Goal: Information Seeking & Learning: Learn about a topic

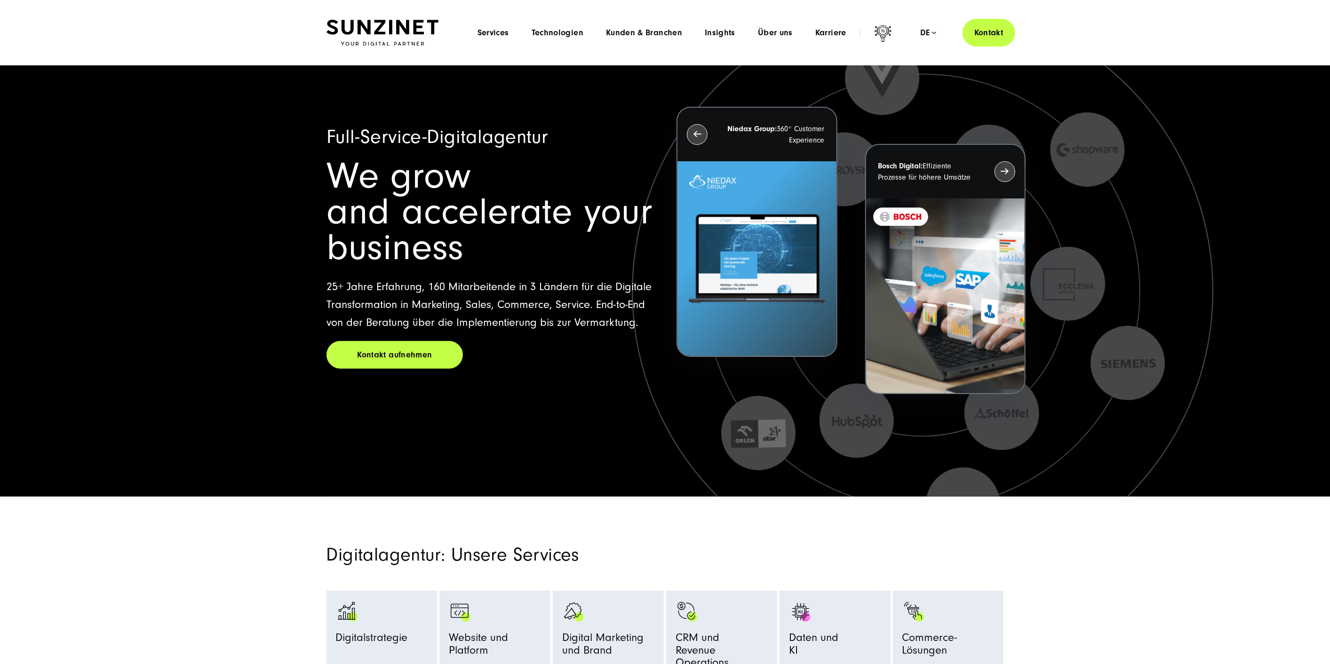
click at [725, 38] on div "Menu Services Menu Full Service Digitalagentur Wir lösen komplexe Herausforderu…" at bounding box center [740, 33] width 549 height 28
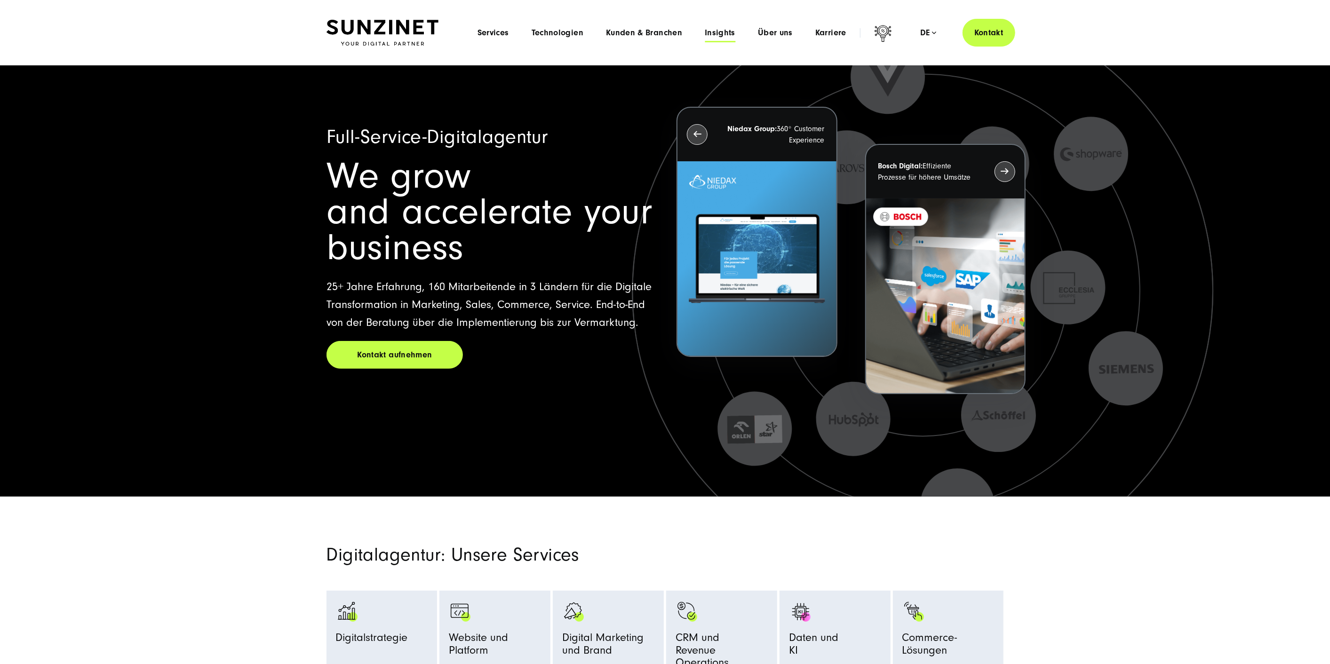
click at [718, 32] on span "Insights" at bounding box center [720, 32] width 31 height 9
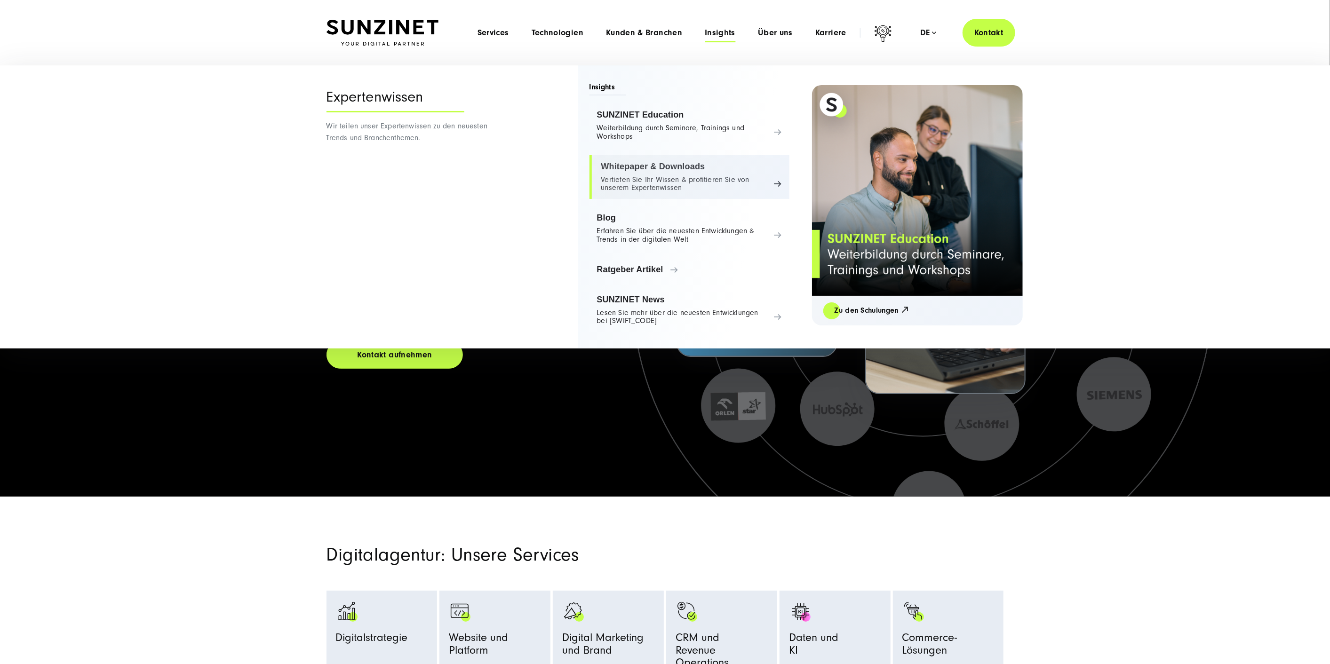
click at [630, 174] on link "Whitepaper & Downloads Vertiefen Sie Ihr Wissen & profitieren Sie von unserem E…" at bounding box center [689, 177] width 200 height 44
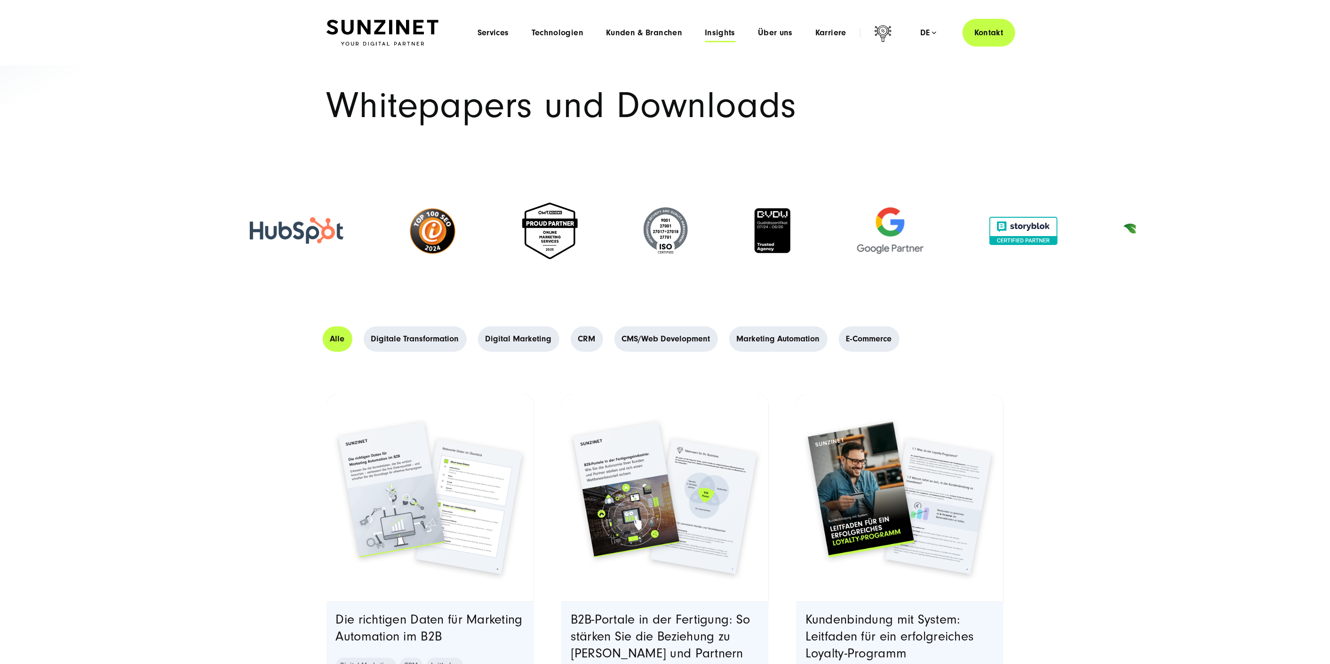
click at [726, 35] on span "Insights" at bounding box center [720, 32] width 31 height 9
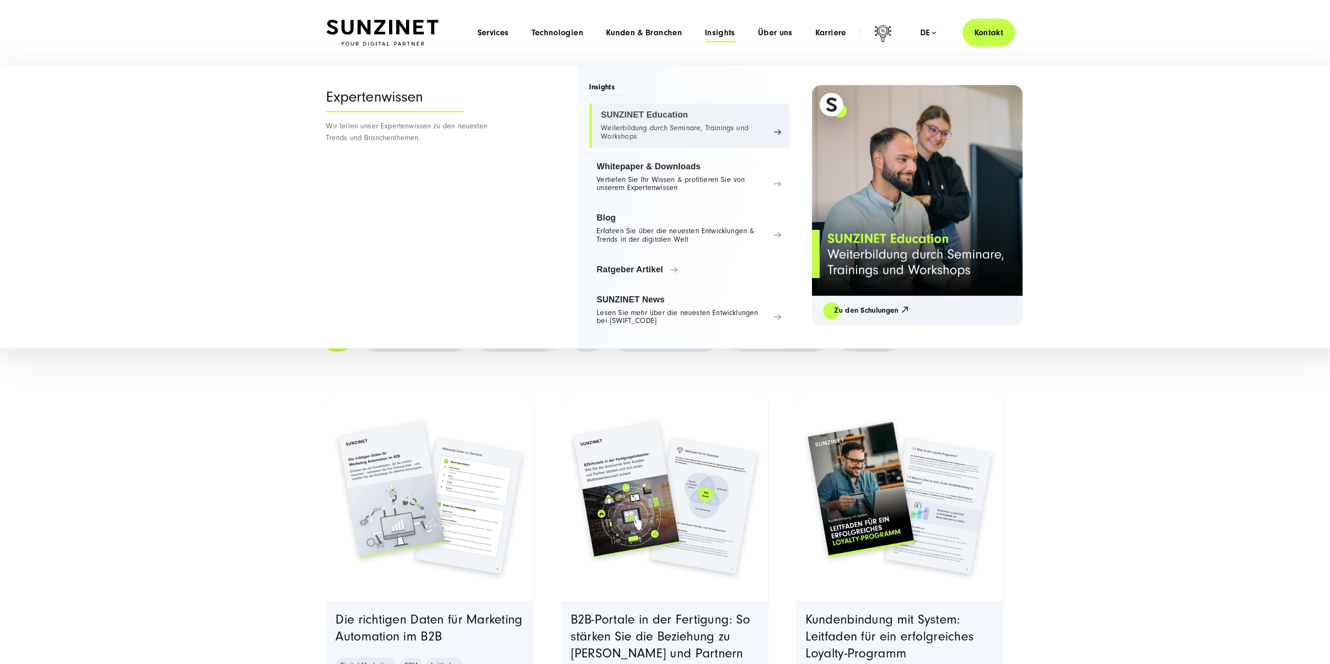
click at [661, 117] on link "SUNZINET Education Weiterbildung durch Seminare, Trainings und Workshops" at bounding box center [689, 125] width 200 height 44
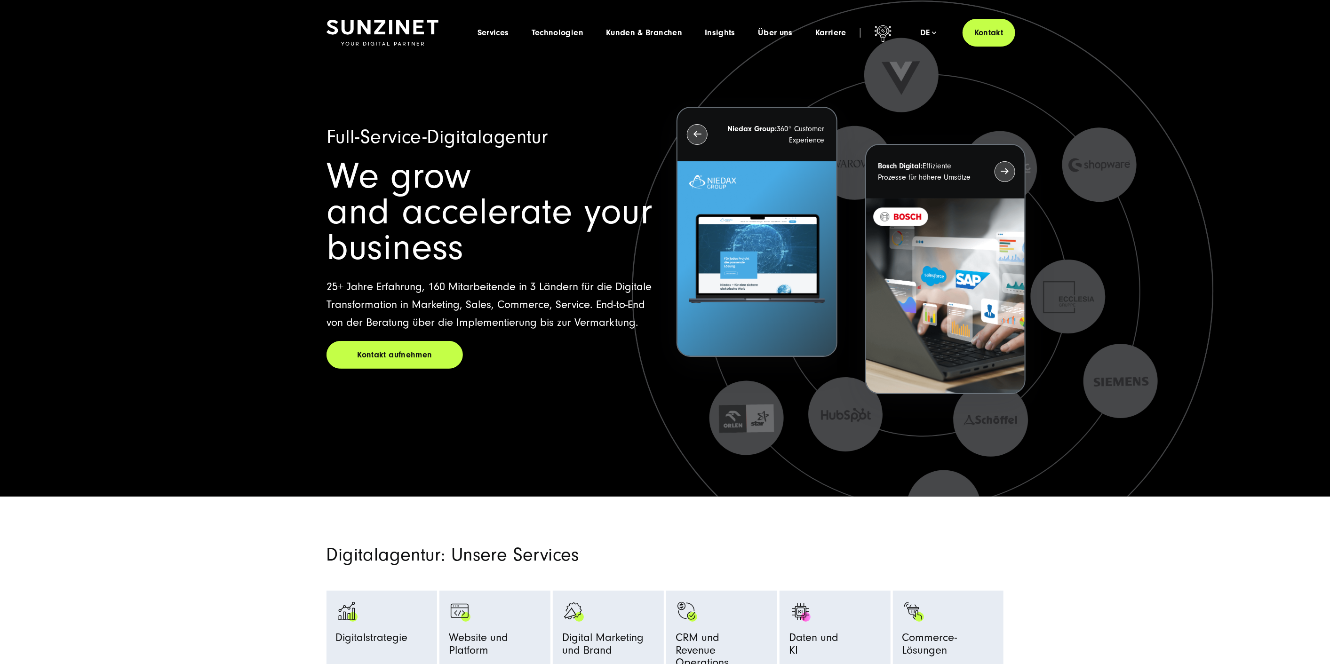
drag, startPoint x: 596, startPoint y: 237, endPoint x: 593, endPoint y: 233, distance: 5.1
click at [595, 239] on h2 "We grow and accelerate your business" at bounding box center [489, 212] width 327 height 107
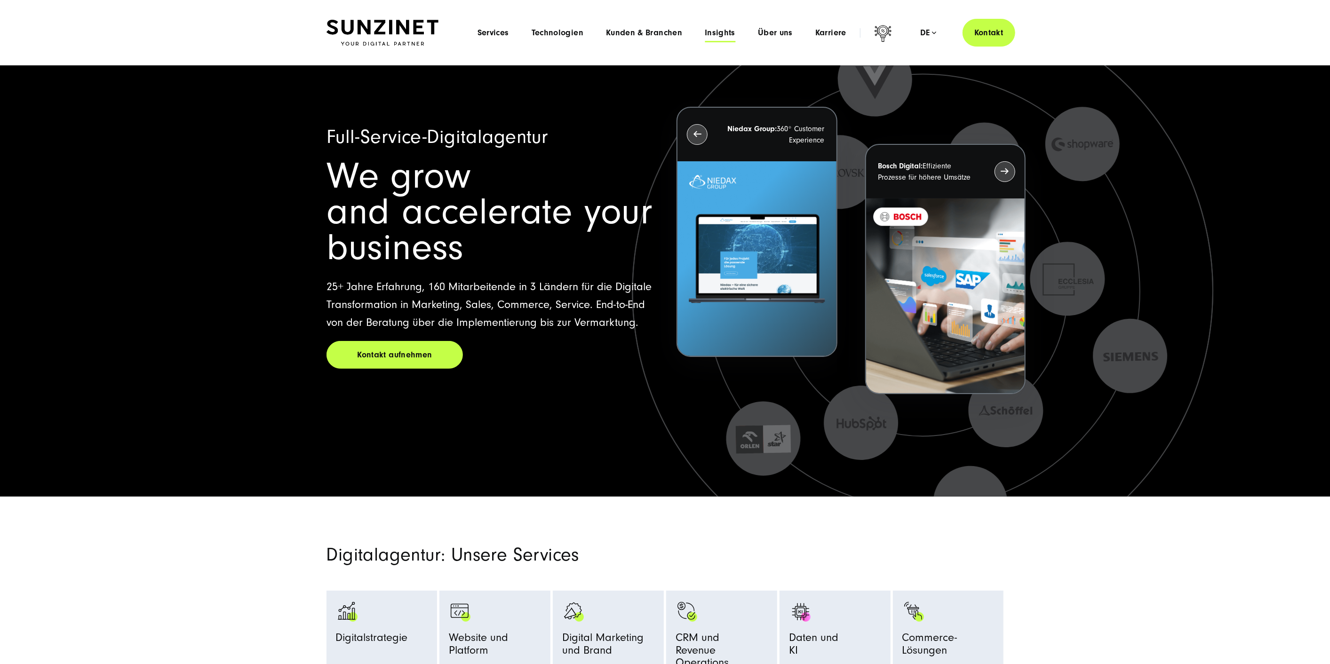
click at [729, 35] on span "Insights" at bounding box center [720, 32] width 31 height 9
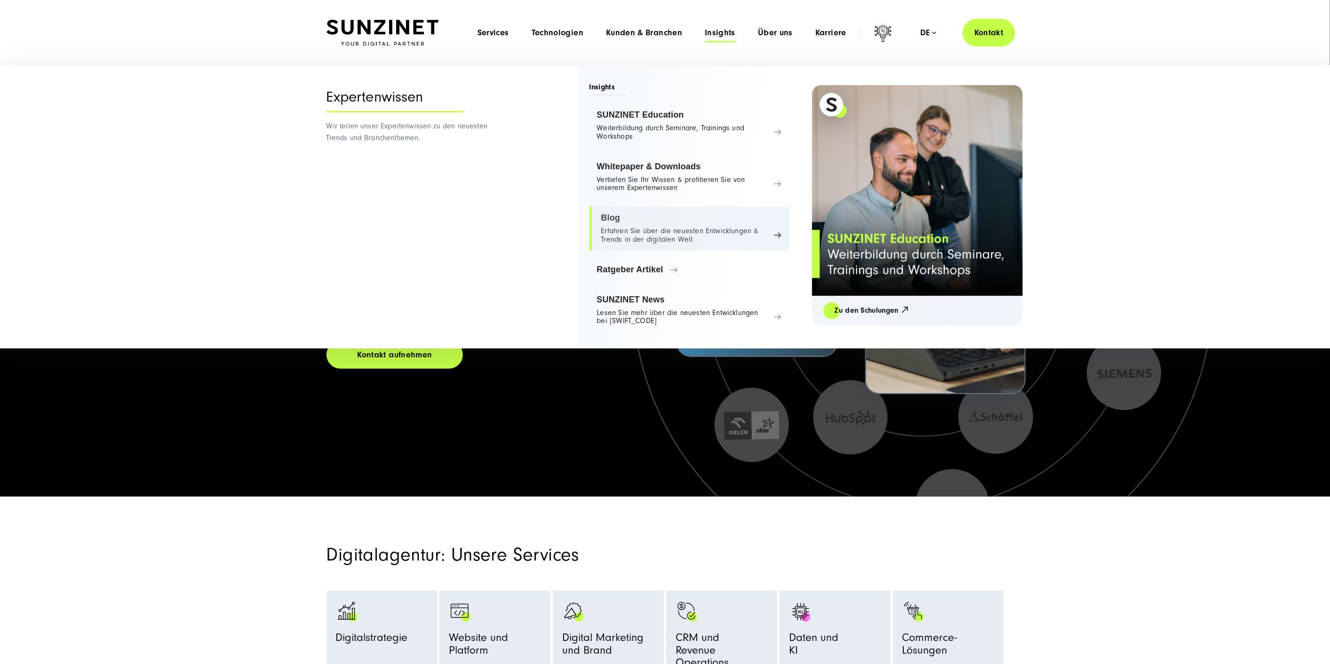
click at [671, 235] on link "Blog Erfahren Sie über die neuesten Entwicklungen & Trends in der digitalen Welt" at bounding box center [689, 229] width 200 height 44
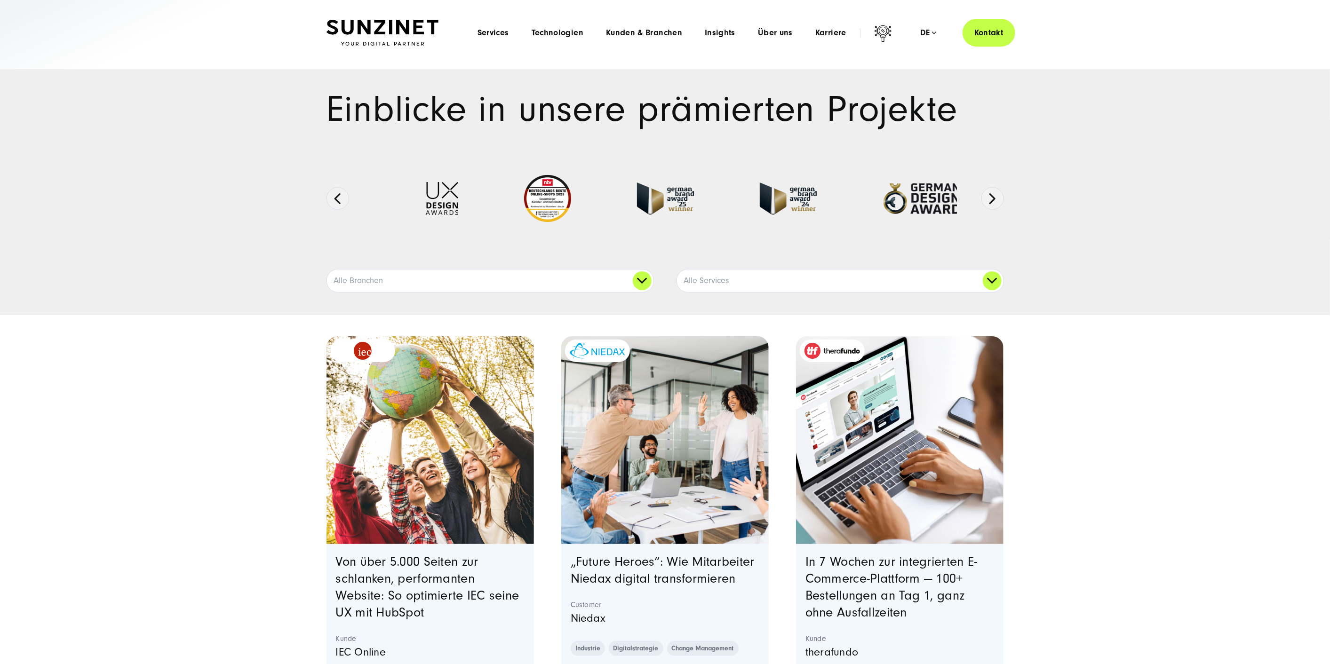
click at [1034, 173] on div "Einblicke in unsere prämierten Projekte Ausgezeichnete Arbeiten:" at bounding box center [665, 192] width 1330 height 246
click at [737, 29] on li "Insights Menu Expertenwissen Wir teilen unser Expertenwissen zu den neuesten Tr…" at bounding box center [719, 33] width 53 height 10
click at [730, 29] on span "Insights" at bounding box center [720, 32] width 31 height 9
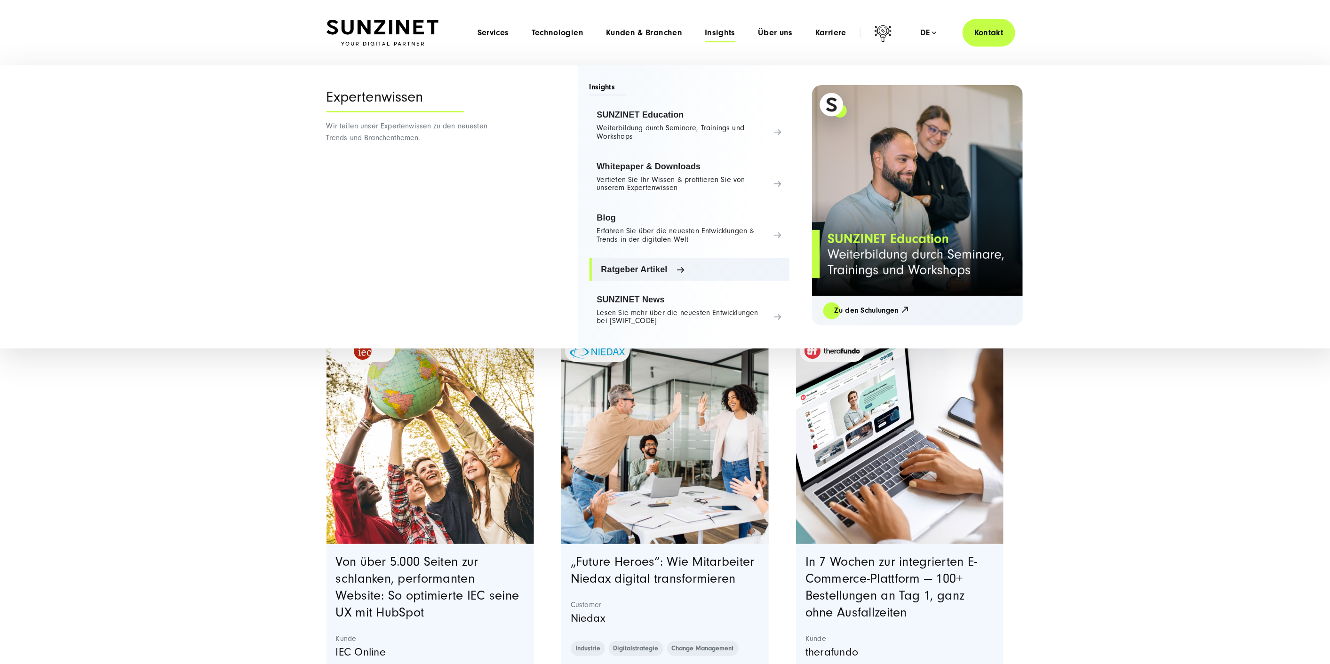
click at [647, 273] on span "Ratgeber Artikel" at bounding box center [691, 269] width 181 height 9
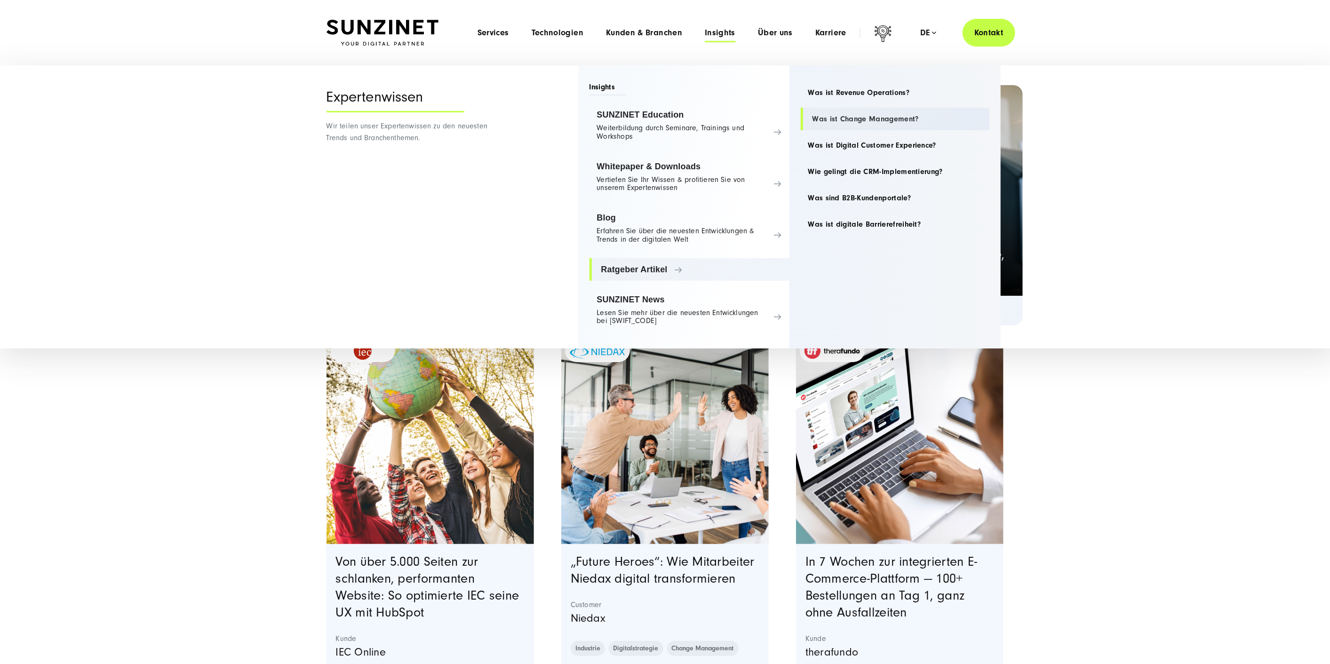
click at [840, 118] on link "Was ist Change Management?" at bounding box center [895, 119] width 189 height 23
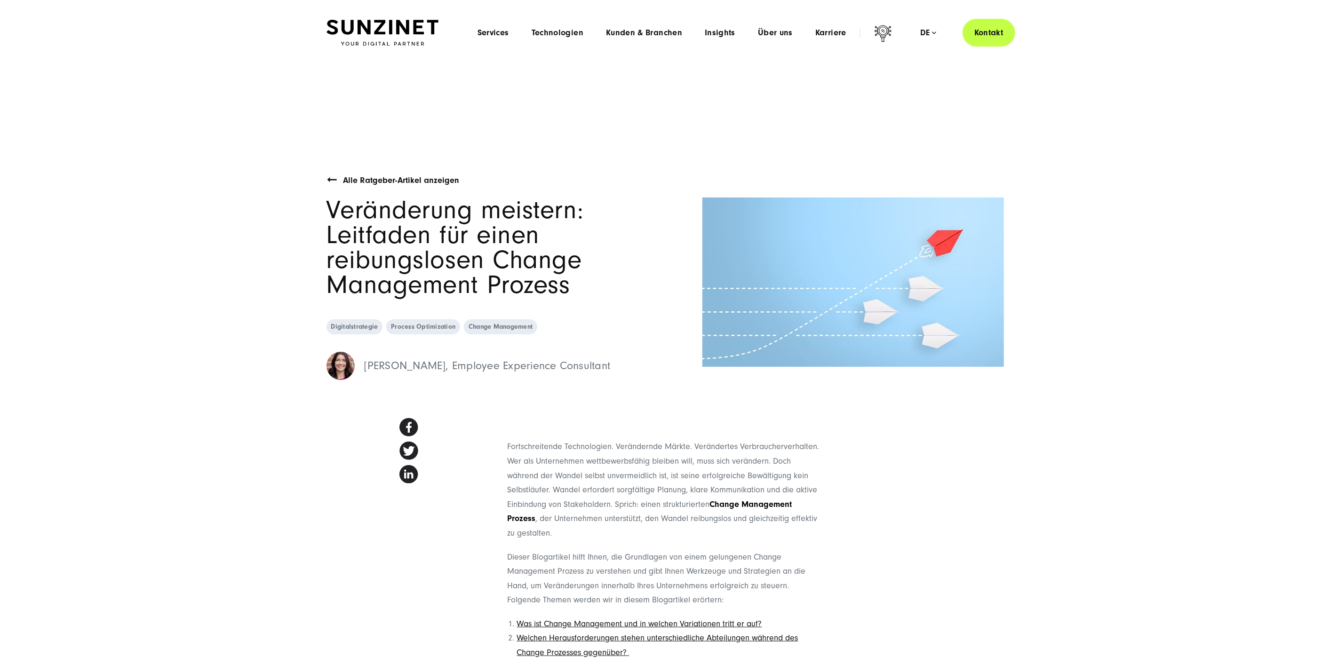
click at [727, 34] on span "Insights" at bounding box center [720, 32] width 31 height 9
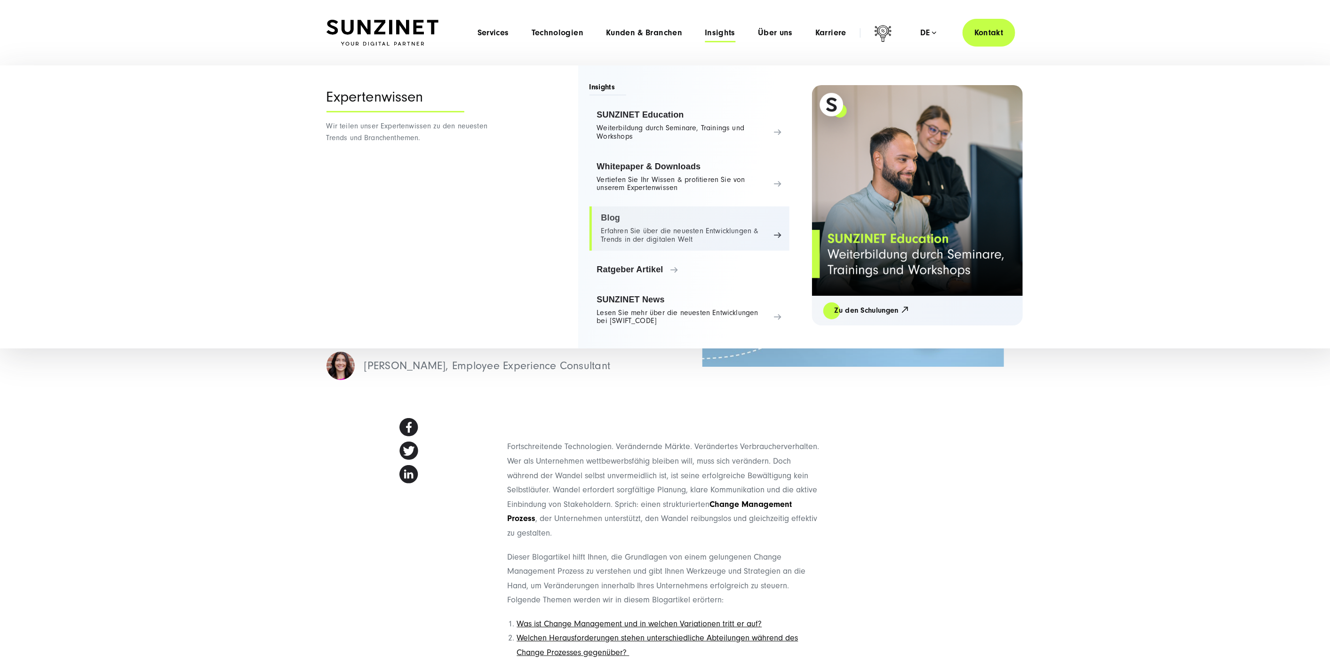
click at [702, 220] on link "Blog Erfahren Sie über die neuesten Entwicklungen & Trends in der digitalen Welt" at bounding box center [689, 229] width 200 height 44
